Goal: Task Accomplishment & Management: Manage account settings

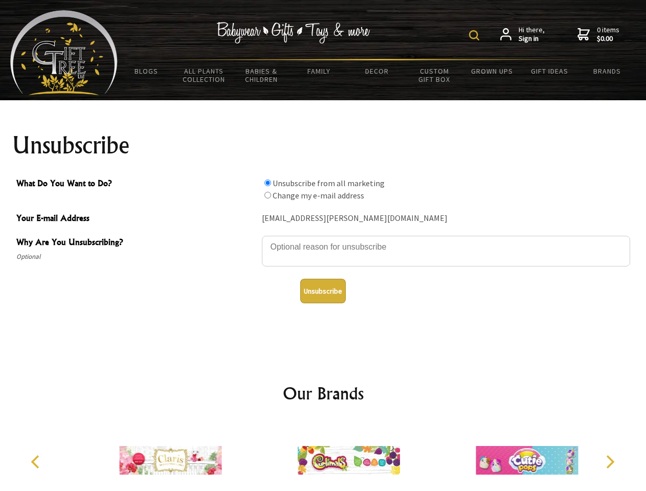
click at [475, 35] on img at bounding box center [474, 35] width 10 height 10
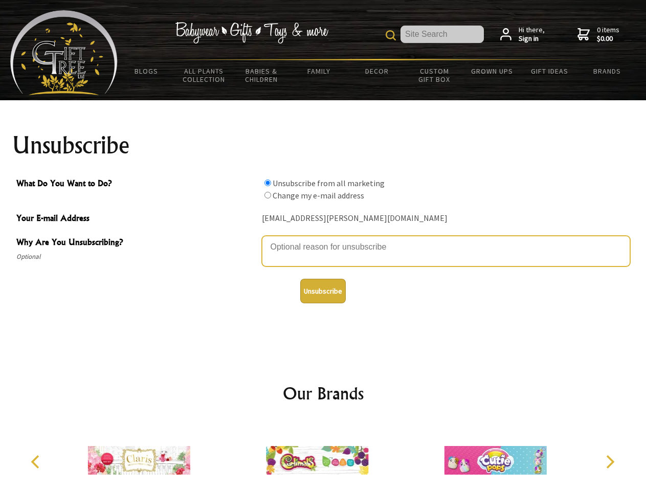
click at [323, 239] on textarea "Why Are You Unsubscribing?" at bounding box center [446, 251] width 368 height 31
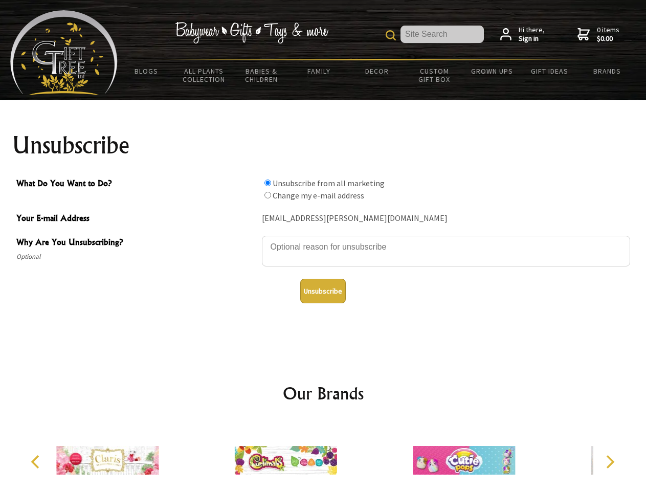
click at [267, 183] on input "What Do You Want to Do?" at bounding box center [267, 182] width 7 height 7
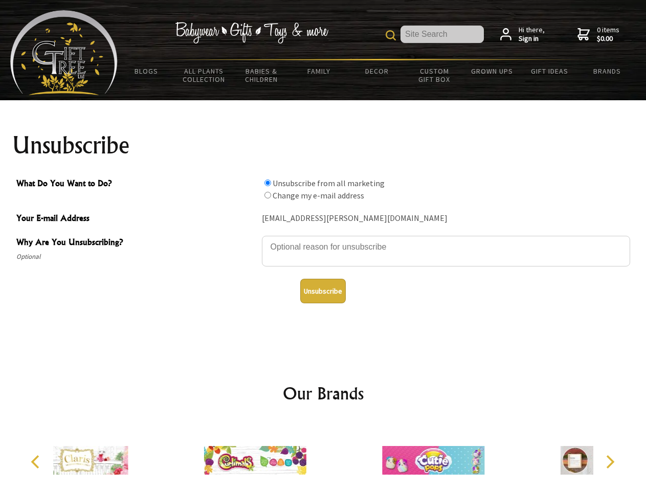
click at [267, 195] on input "What Do You Want to Do?" at bounding box center [267, 195] width 7 height 7
radio input "true"
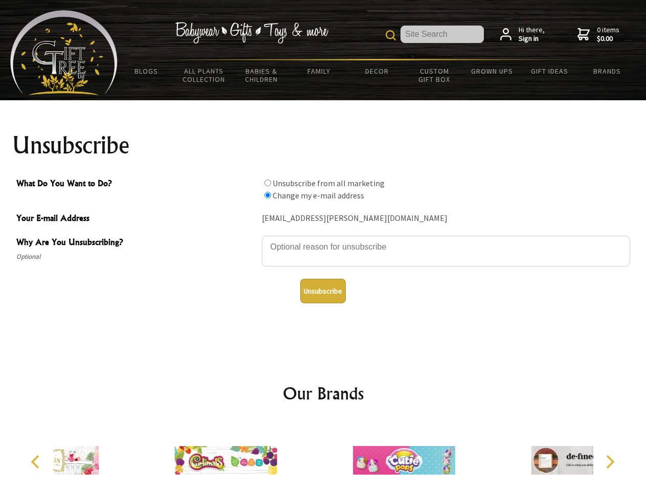
click at [323, 291] on button "Unsubscribe" at bounding box center [322, 291] width 45 height 25
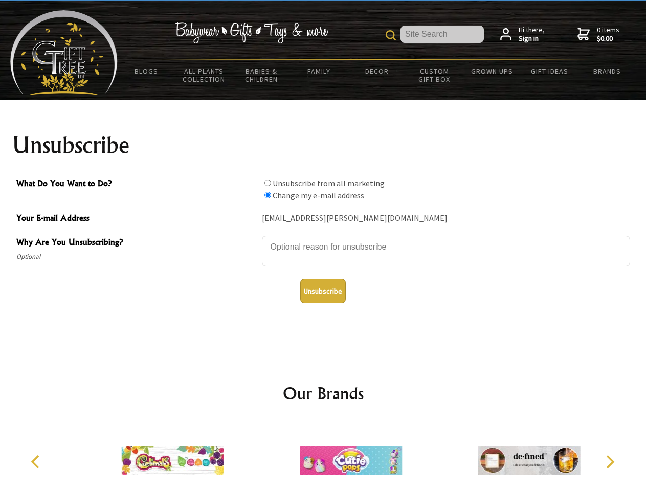
click at [37, 462] on icon "Previous" at bounding box center [36, 461] width 13 height 13
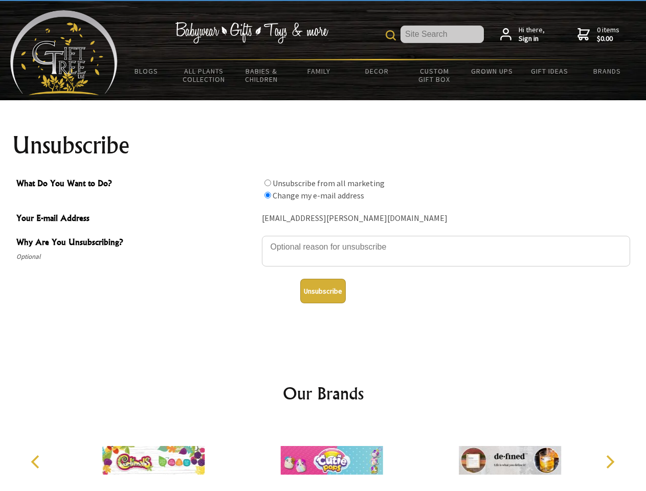
click at [609, 462] on icon "Next" at bounding box center [608, 461] width 13 height 13
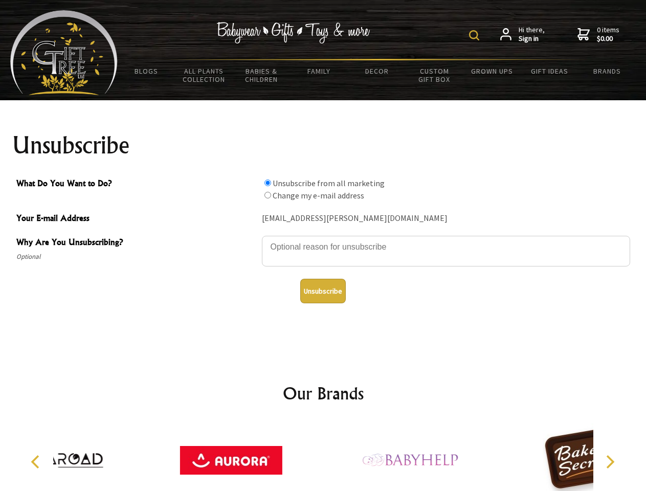
click at [475, 35] on img at bounding box center [474, 35] width 10 height 10
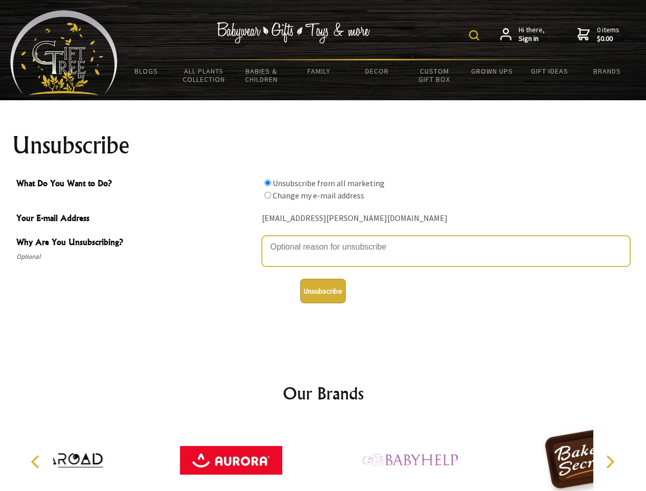
click at [323, 239] on textarea "Why Are You Unsubscribing?" at bounding box center [446, 251] width 368 height 31
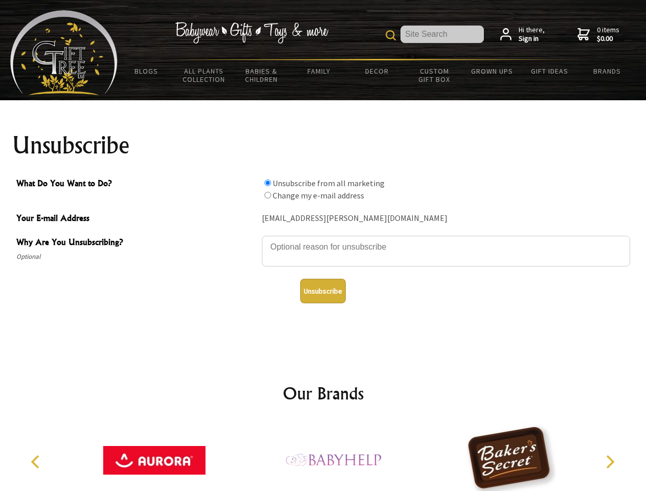
click at [267, 183] on input "What Do You Want to Do?" at bounding box center [267, 182] width 7 height 7
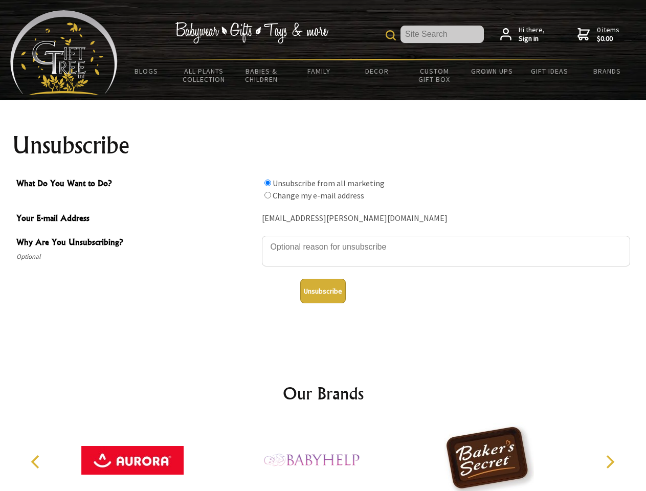
click at [267, 195] on input "What Do You Want to Do?" at bounding box center [267, 195] width 7 height 7
radio input "true"
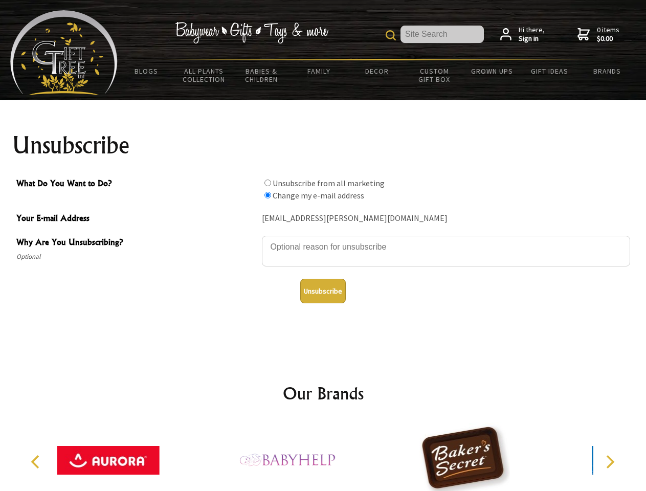
click at [323, 291] on button "Unsubscribe" at bounding box center [322, 291] width 45 height 25
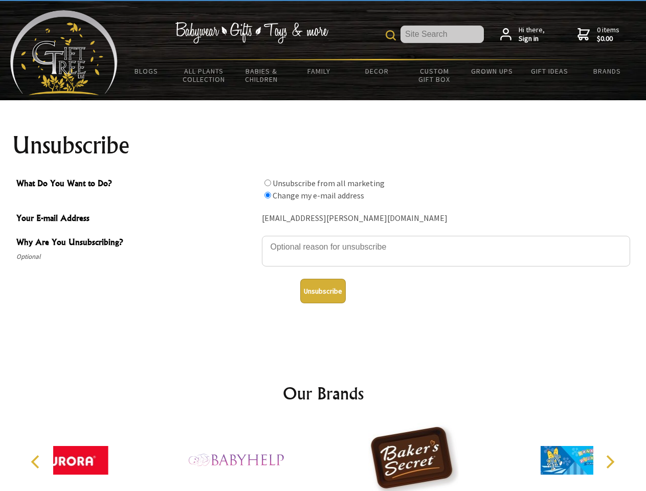
click at [324, 456] on div at bounding box center [413, 462] width 178 height 80
click at [37, 462] on icon "Previous" at bounding box center [36, 461] width 13 height 13
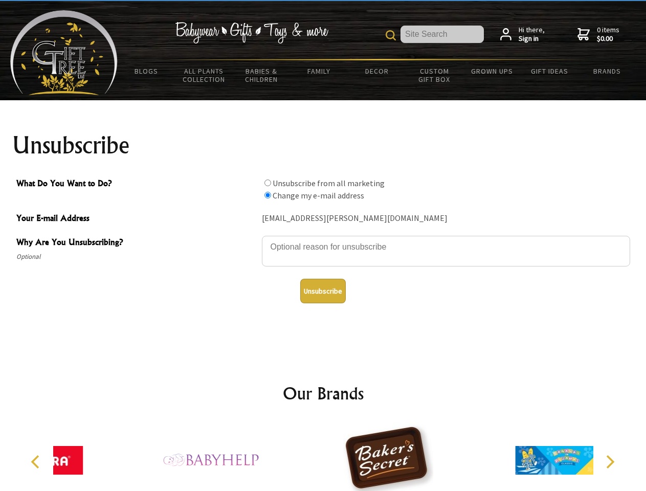
click at [609, 462] on icon "Next" at bounding box center [608, 461] width 13 height 13
